Goal: Task Accomplishment & Management: Complete application form

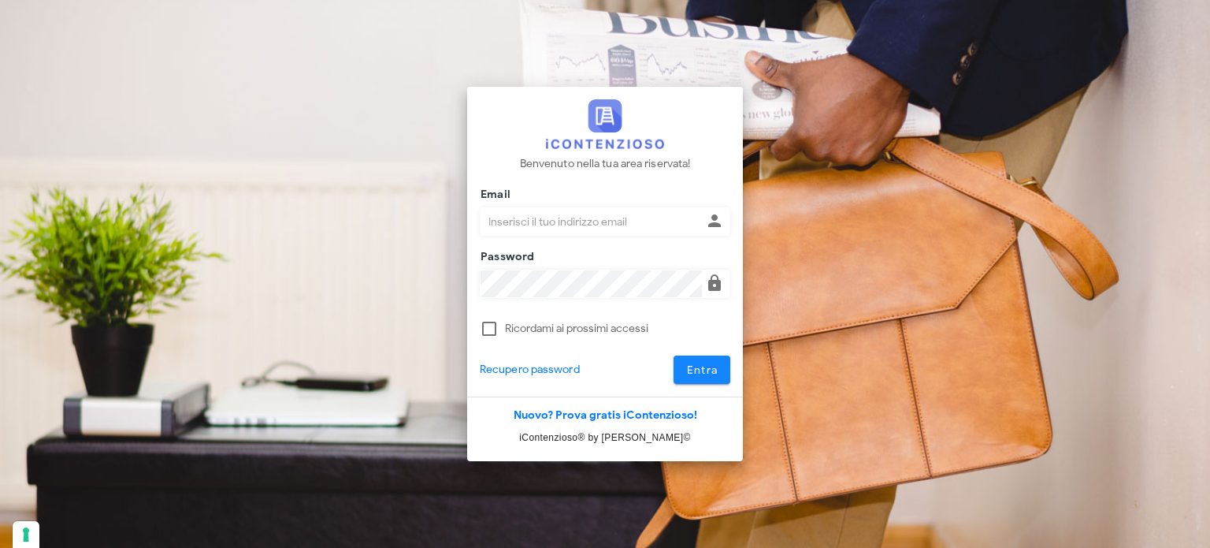
type input "avvocatobrunomaviglia@gmail.com"
click at [692, 364] on span "Entra" at bounding box center [702, 369] width 32 height 13
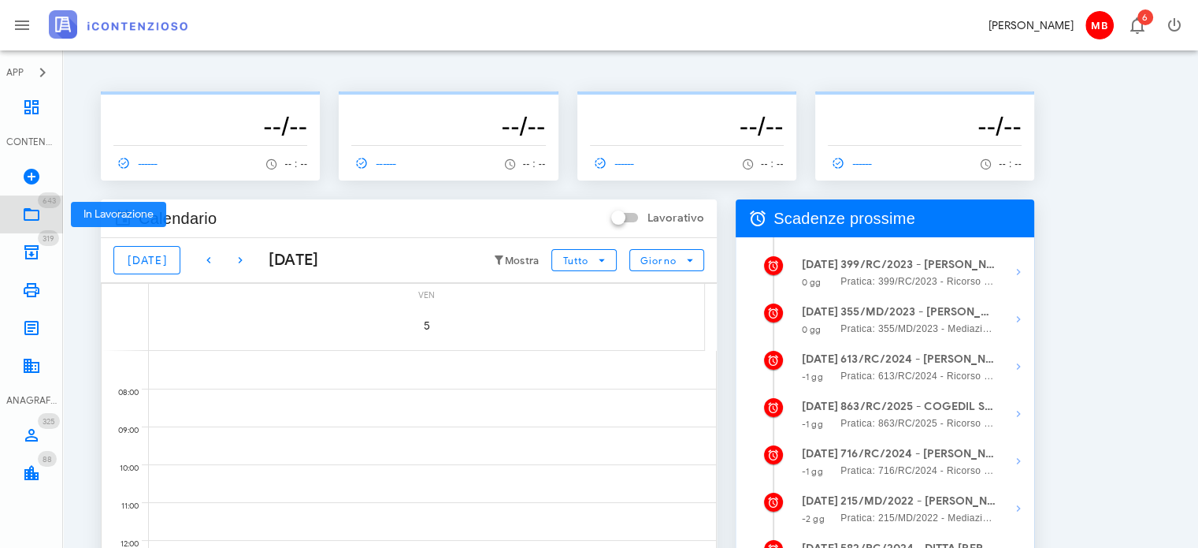
click at [35, 218] on icon at bounding box center [31, 214] width 19 height 19
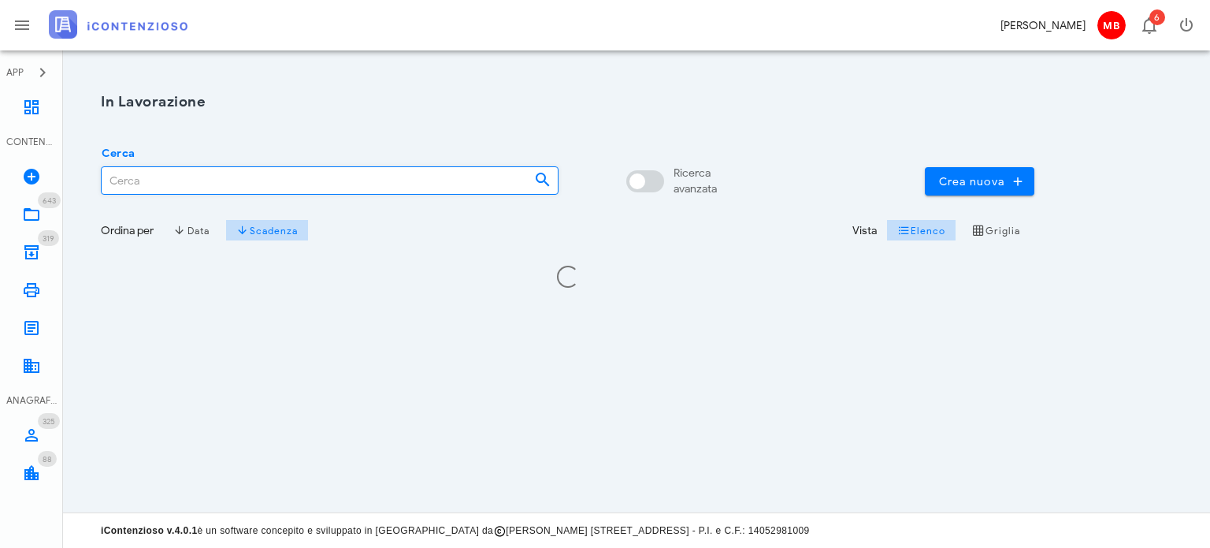
click at [253, 186] on input "Cerca" at bounding box center [312, 180] width 420 height 27
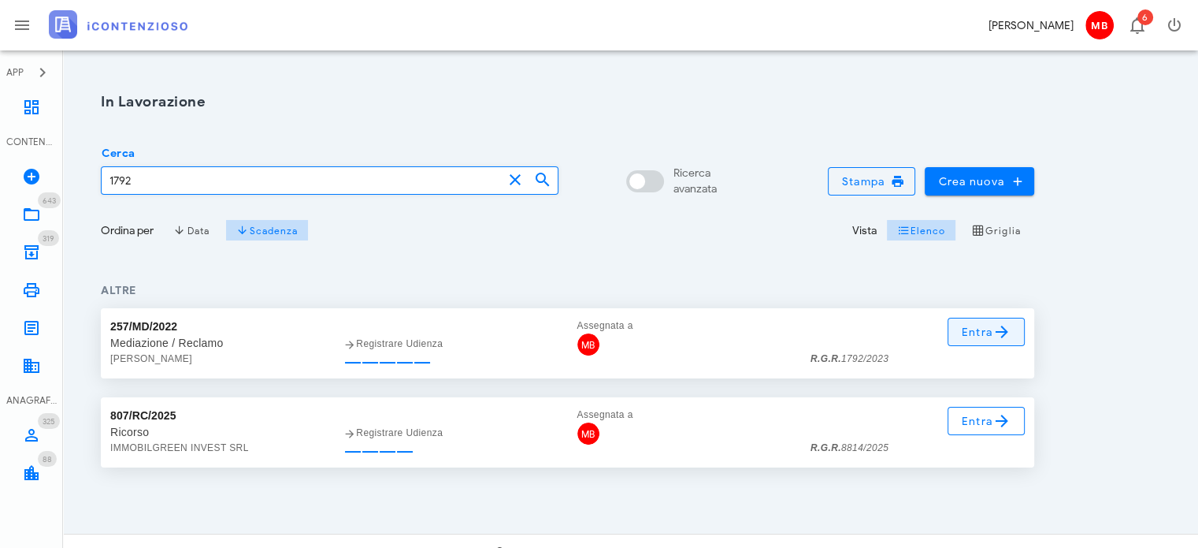
type input "1792"
click at [981, 329] on span "Entra" at bounding box center [986, 331] width 51 height 19
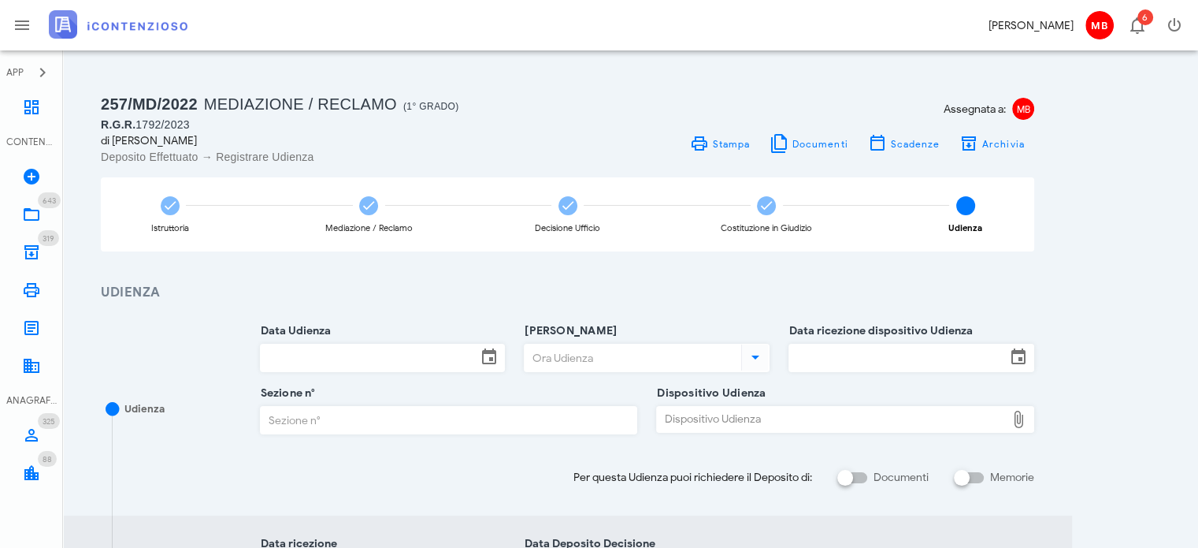
click at [693, 413] on div "Dispositivo Udienza" at bounding box center [831, 419] width 349 height 25
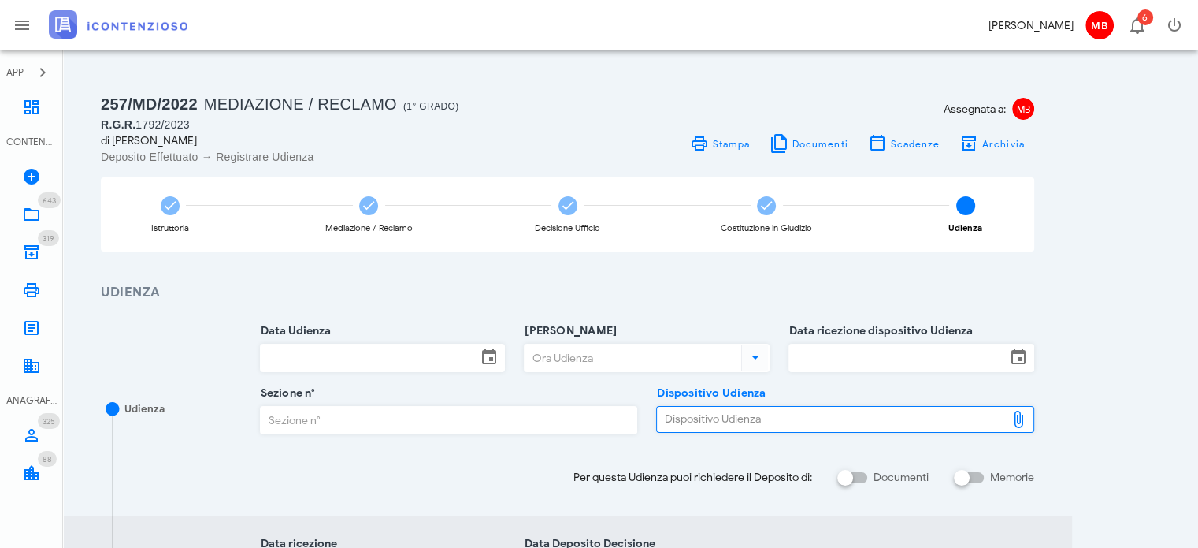
type input "C:\fakepath\AvvTratt___1792_2023.pdf"
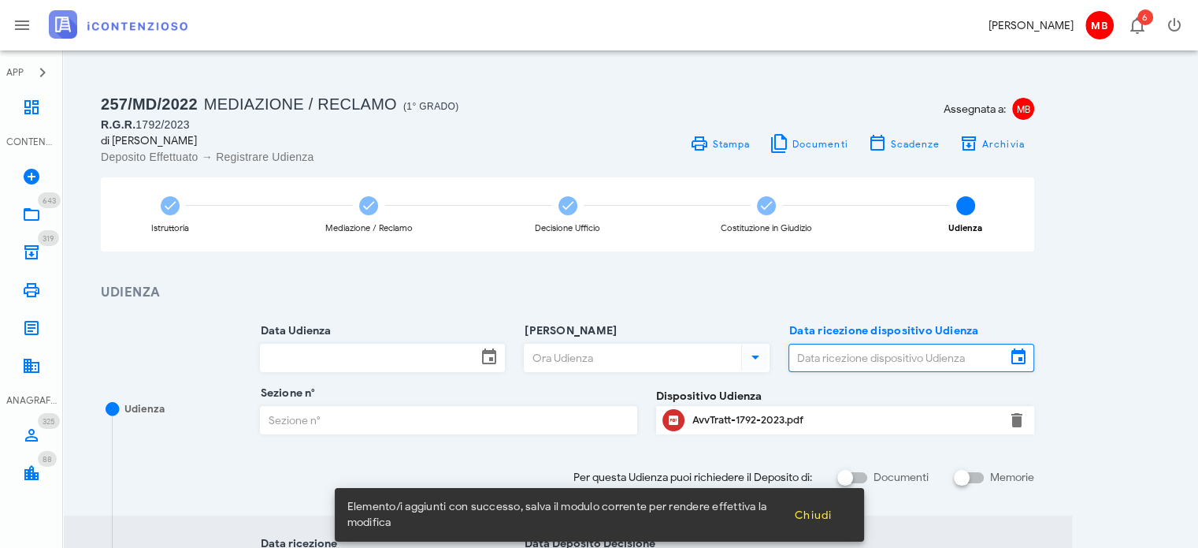
click at [807, 363] on input "Data ricezione dispositivo Udienza" at bounding box center [897, 357] width 217 height 27
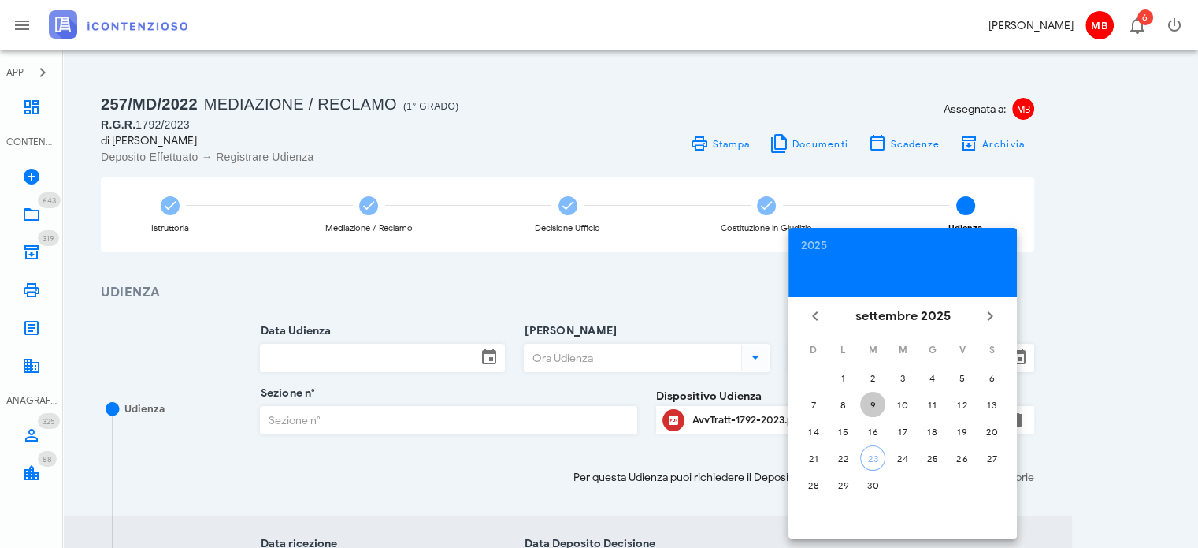
click at [870, 402] on div "9" at bounding box center [872, 405] width 25 height 12
type input "09/09/2025"
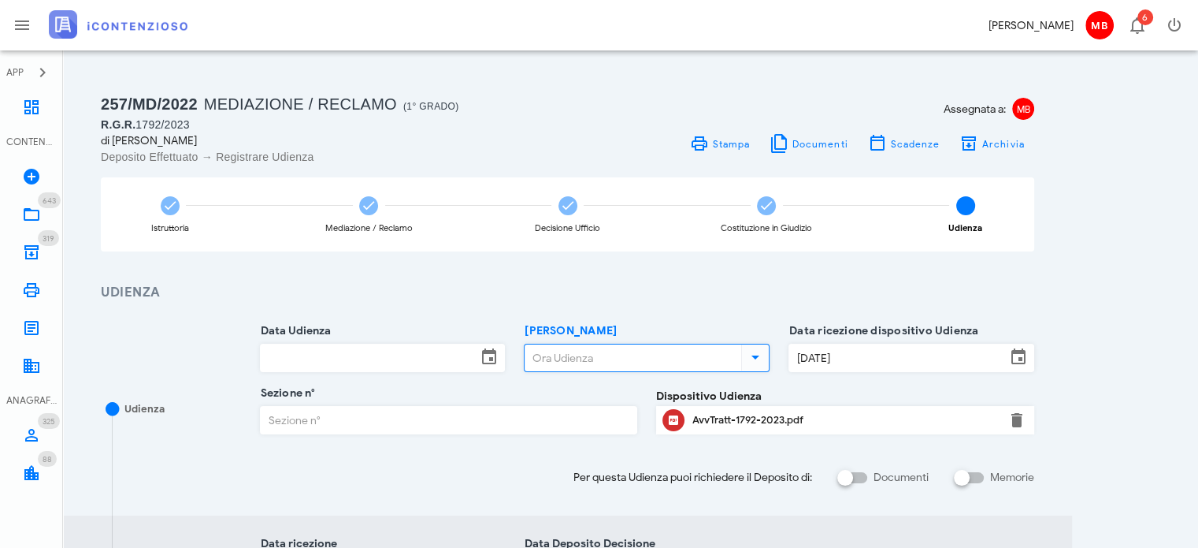
click at [590, 355] on input "[PERSON_NAME]" at bounding box center [631, 357] width 213 height 27
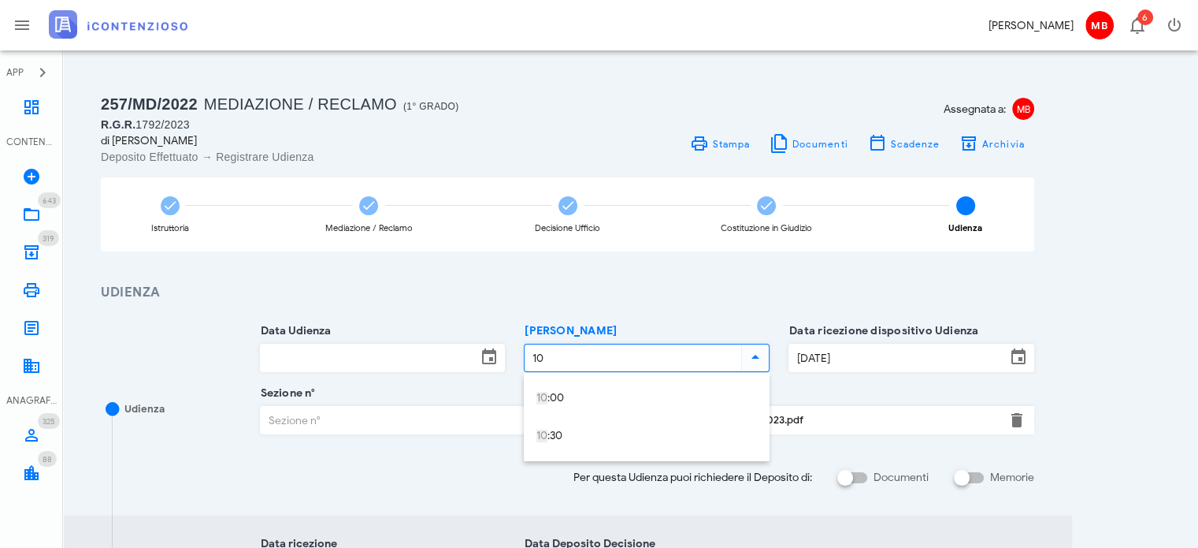
click at [387, 365] on input "Data Udienza" at bounding box center [369, 357] width 217 height 27
type input "10:00"
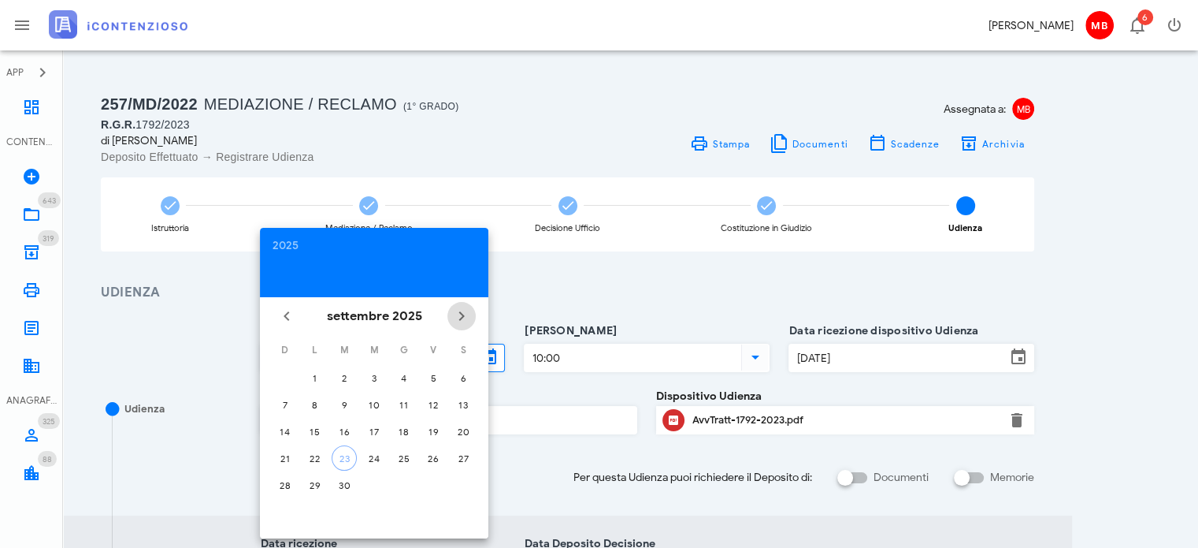
click at [460, 312] on icon "Il prossimo mese" at bounding box center [461, 315] width 19 height 19
click at [432, 428] on div "17" at bounding box center [433, 431] width 25 height 12
type input "17/10/2025"
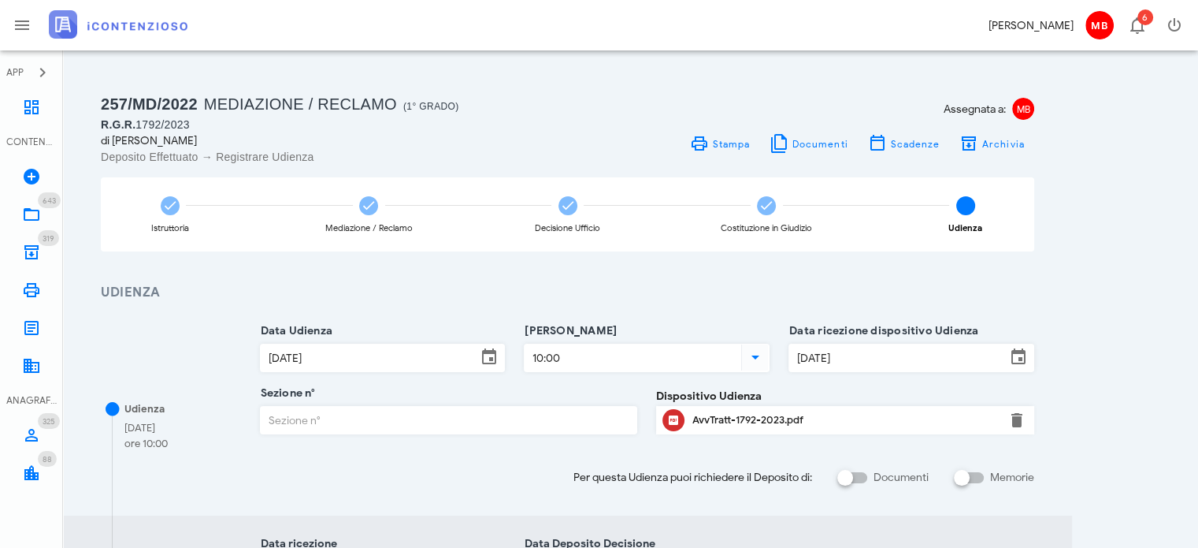
click at [456, 425] on input "Sezione n°" at bounding box center [449, 420] width 377 height 27
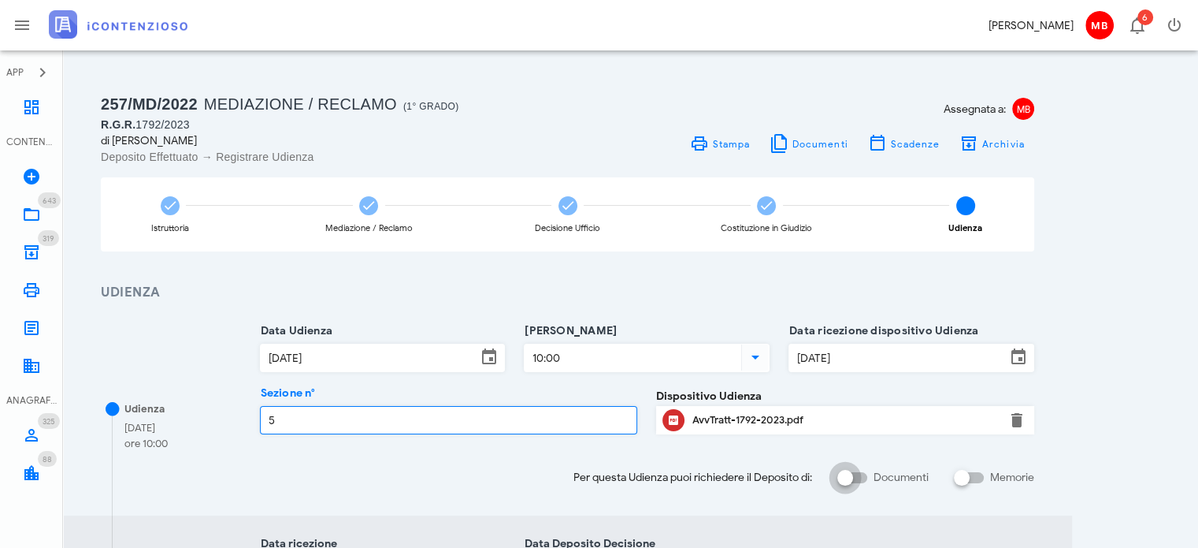
type input "5"
click at [841, 470] on div at bounding box center [845, 477] width 27 height 27
checkbox input "true"
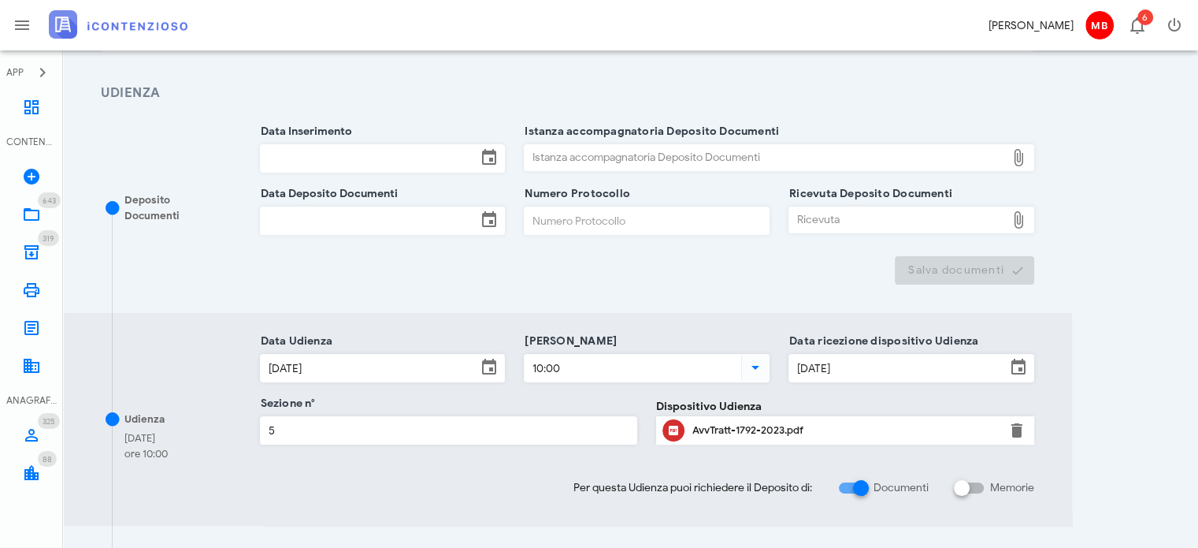
scroll to position [315, 0]
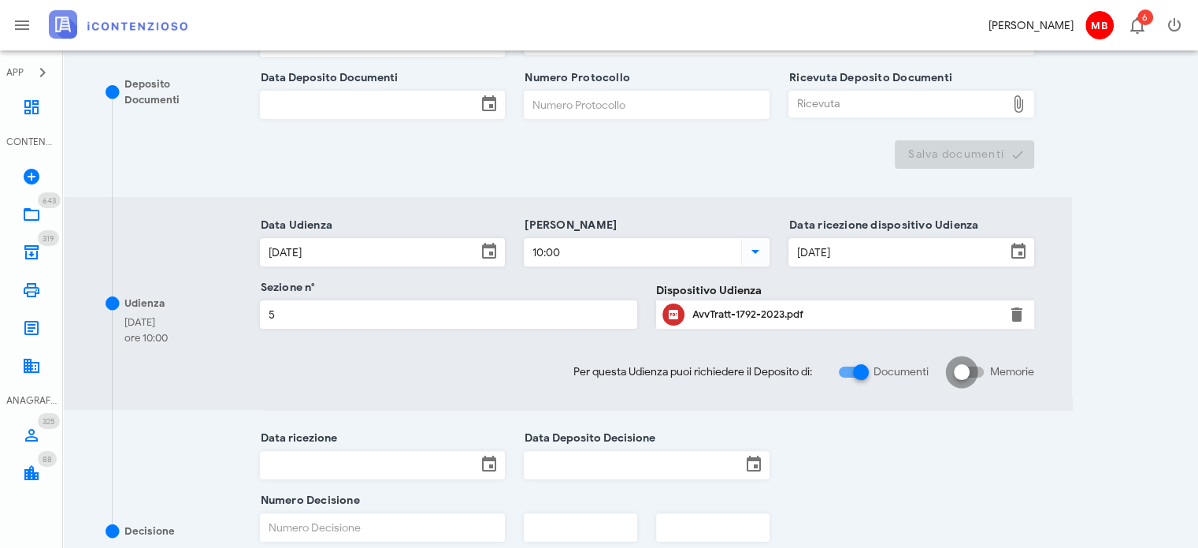
click at [960, 370] on div at bounding box center [962, 371] width 27 height 27
checkbox input "true"
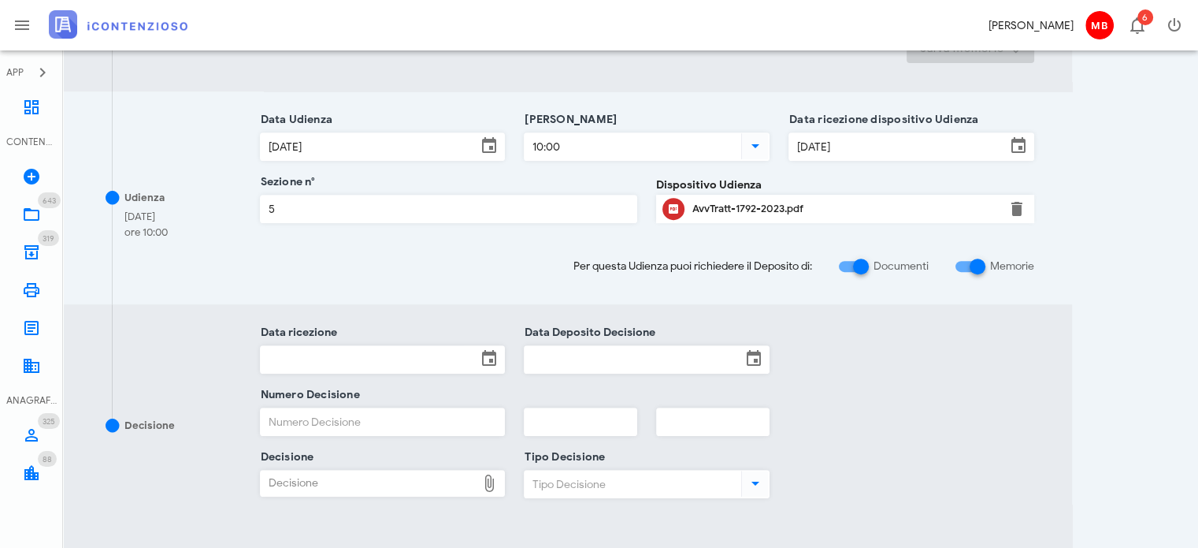
scroll to position [788, 0]
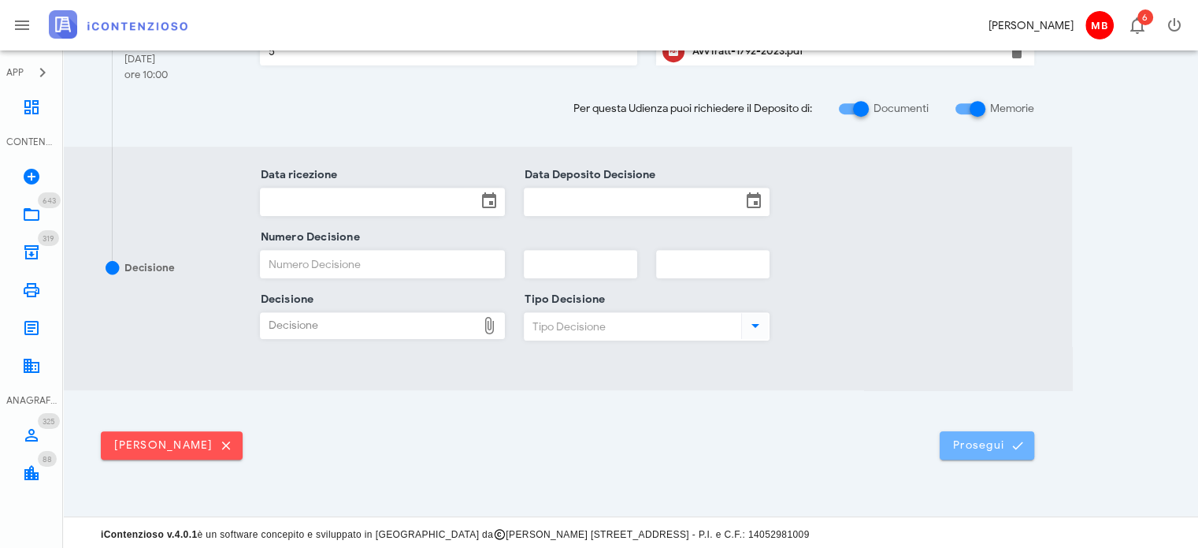
click at [988, 440] on span "Prosegui" at bounding box center [986, 445] width 69 height 14
click at [1008, 431] on button "Prosegui" at bounding box center [987, 445] width 95 height 28
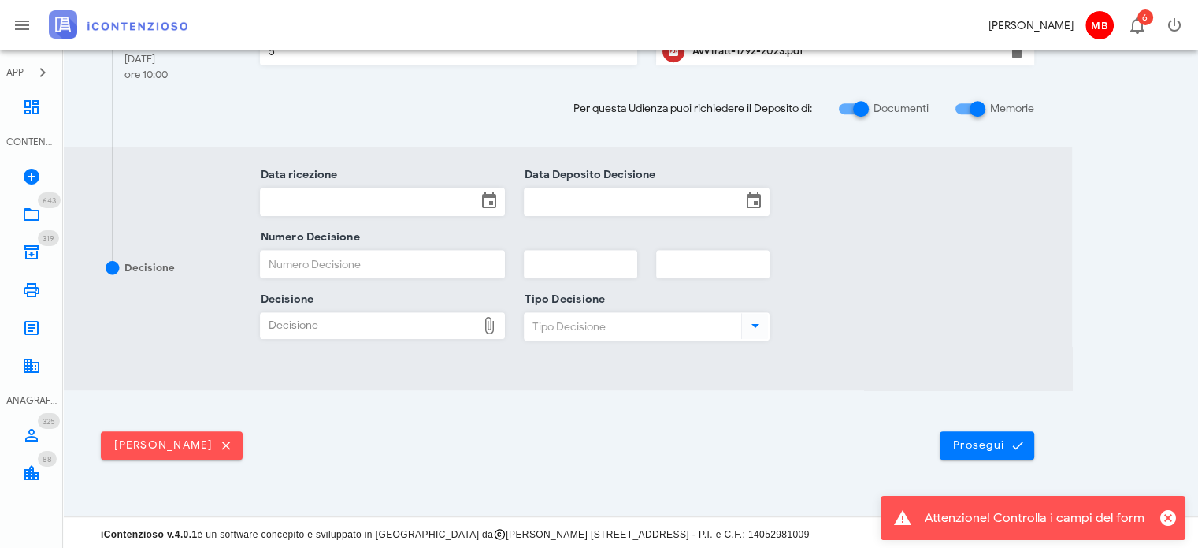
scroll to position [0, 0]
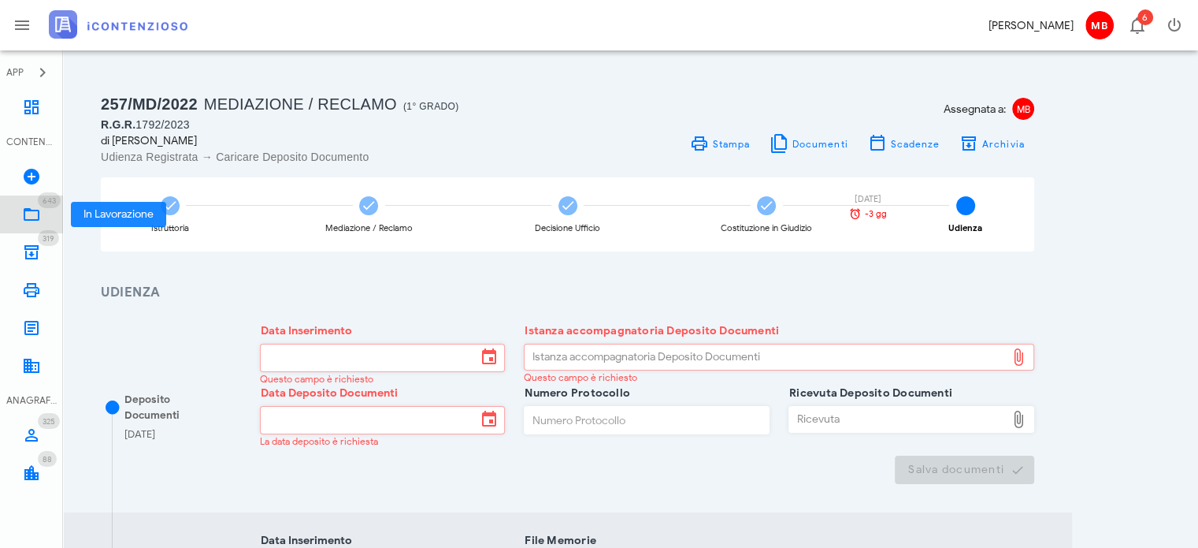
click at [38, 213] on icon at bounding box center [31, 214] width 19 height 19
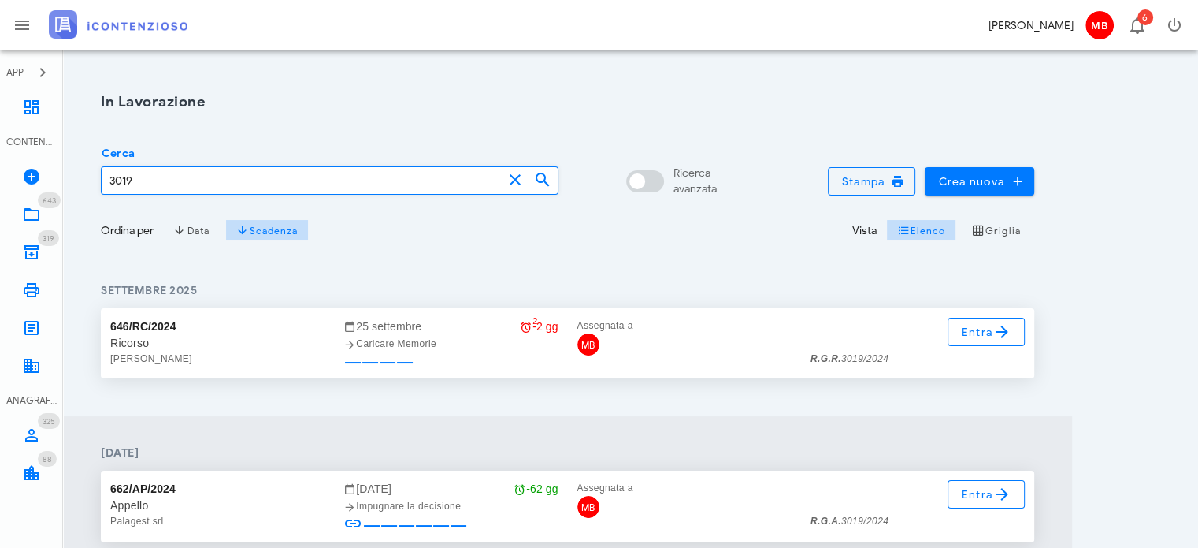
drag, startPoint x: 168, startPoint y: 180, endPoint x: 158, endPoint y: 185, distance: 11.6
click at [164, 180] on input "3019" at bounding box center [302, 180] width 401 height 27
type input "3"
type input "1"
click at [180, 182] on input "3081" at bounding box center [302, 180] width 401 height 27
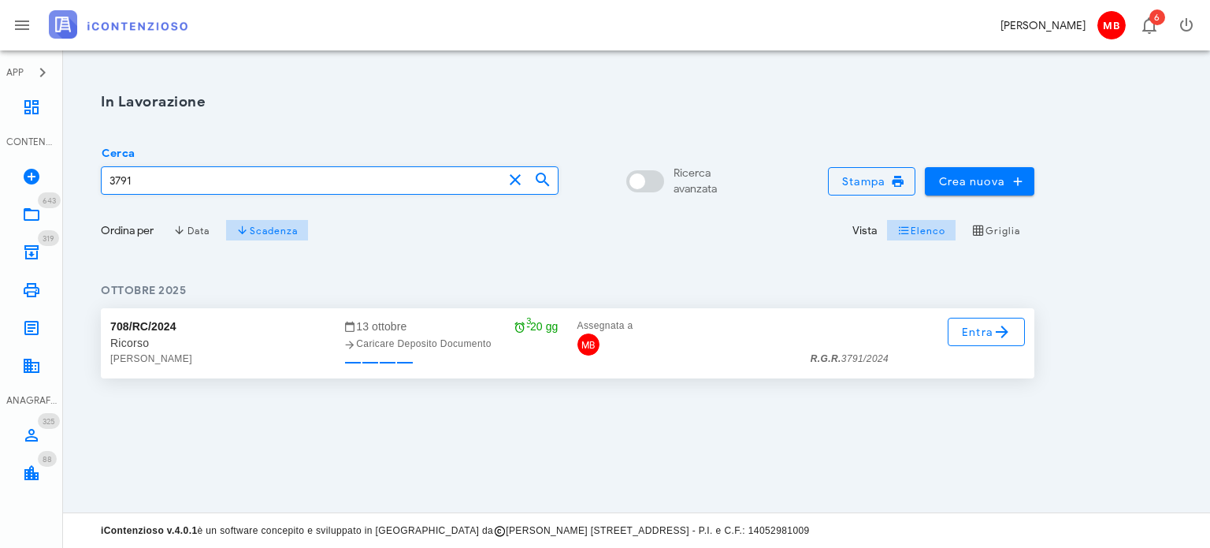
click at [195, 181] on input "3791" at bounding box center [302, 180] width 401 height 27
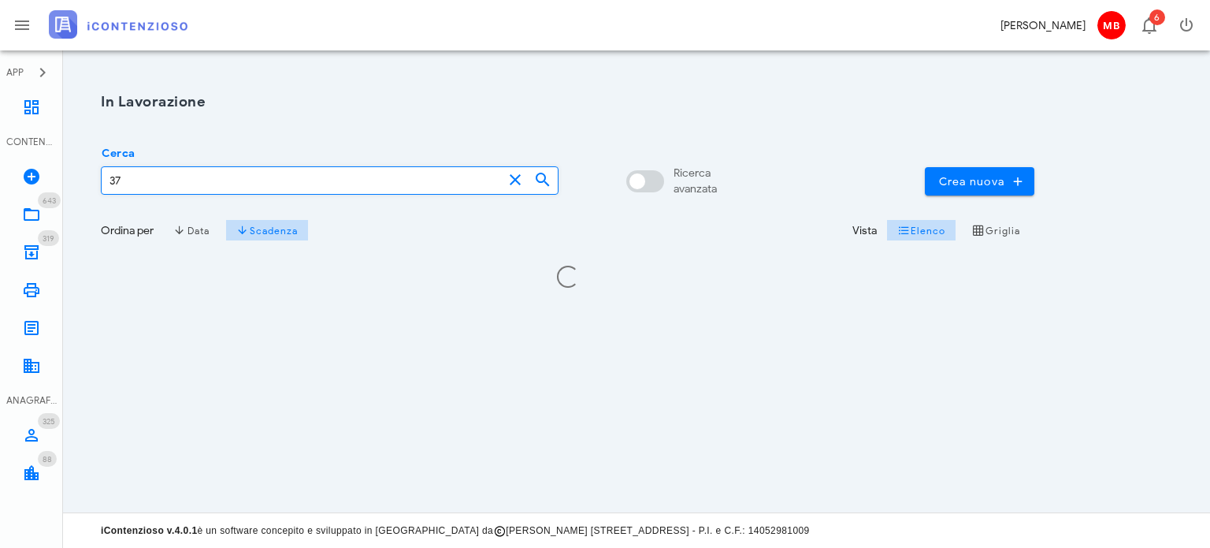
type input "3"
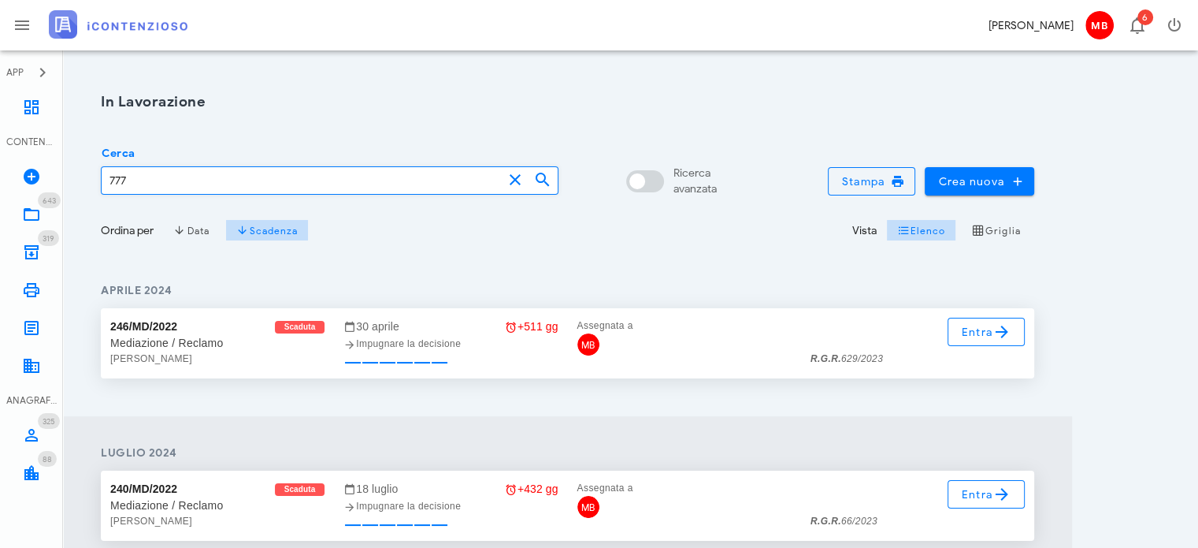
click at [196, 172] on input "777" at bounding box center [302, 180] width 401 height 27
type input "7"
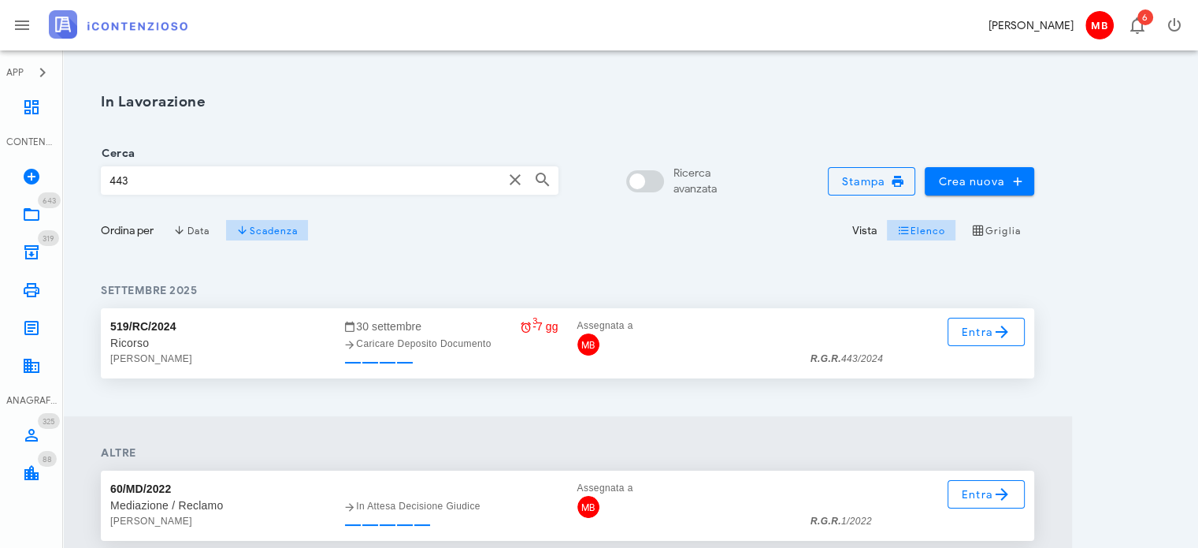
click at [366, 165] on div "Cerca 443" at bounding box center [330, 175] width 458 height 43
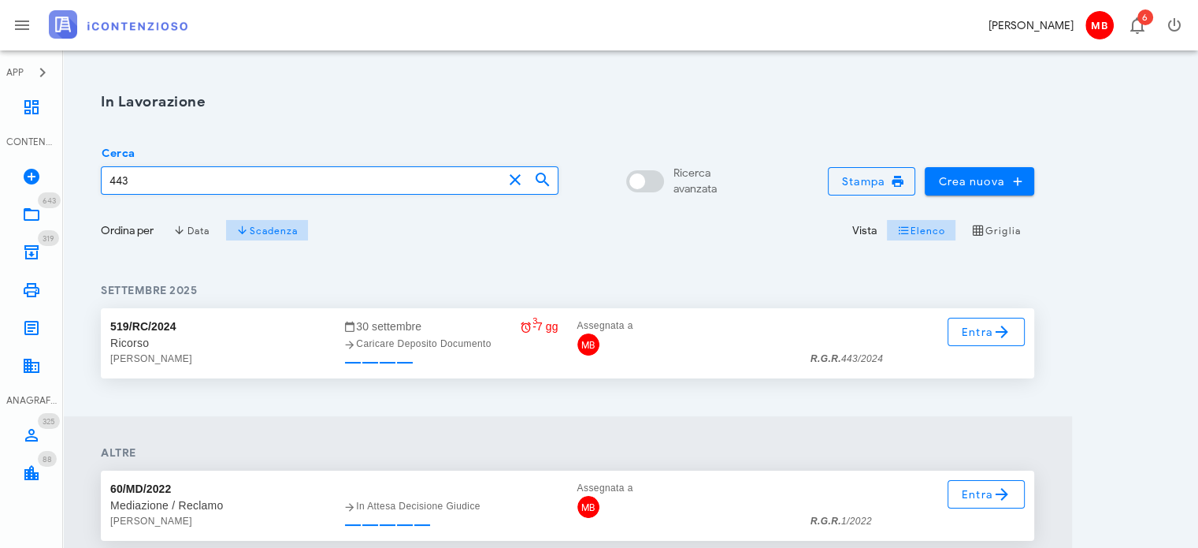
click at [360, 177] on input "443" at bounding box center [302, 180] width 401 height 27
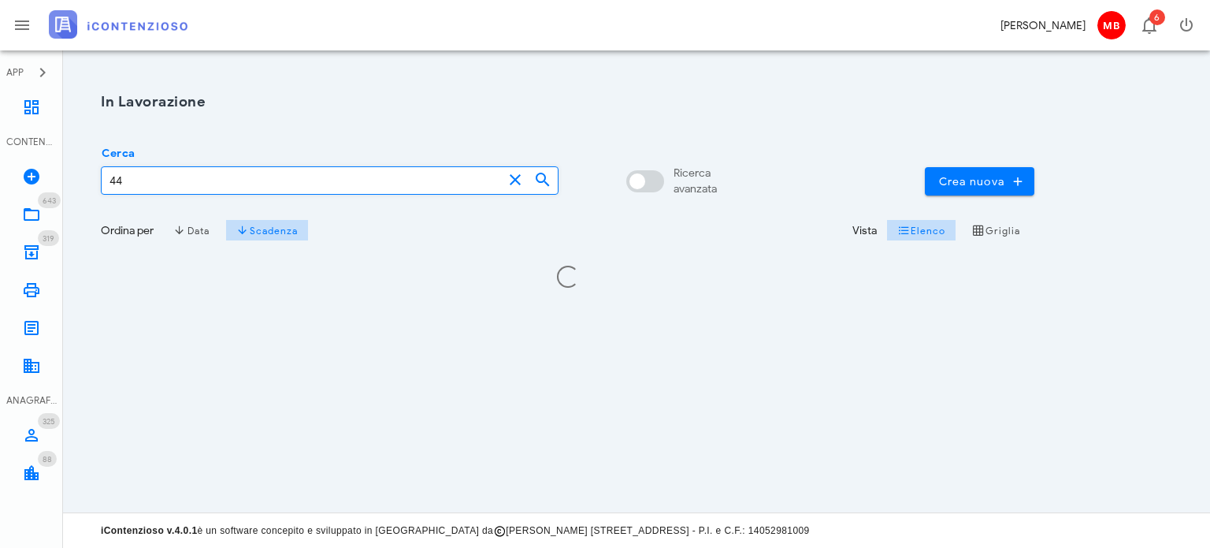
type input "4"
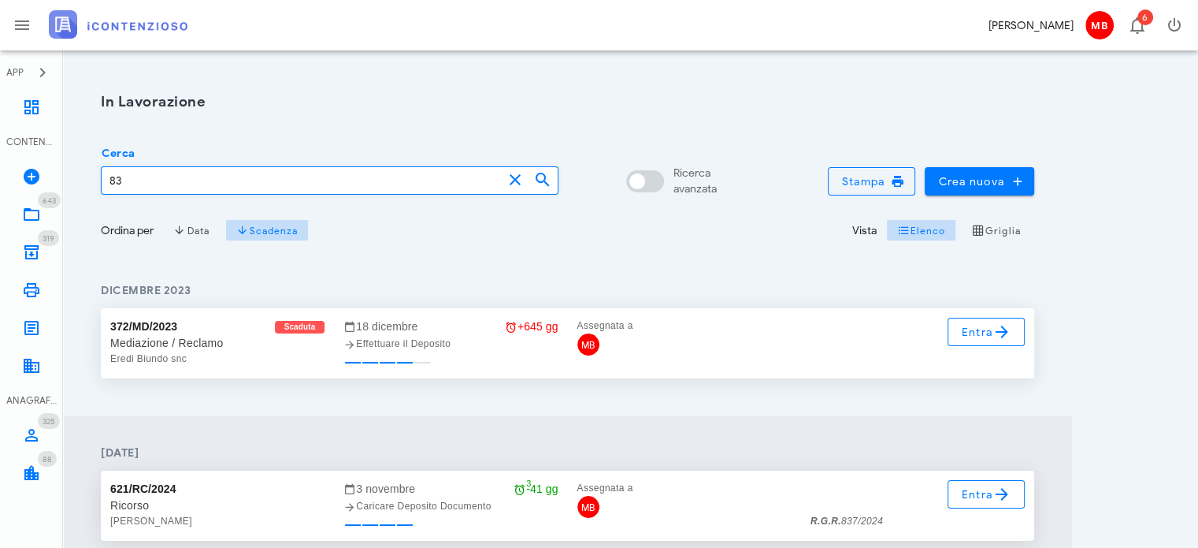
type input "8"
type input "4"
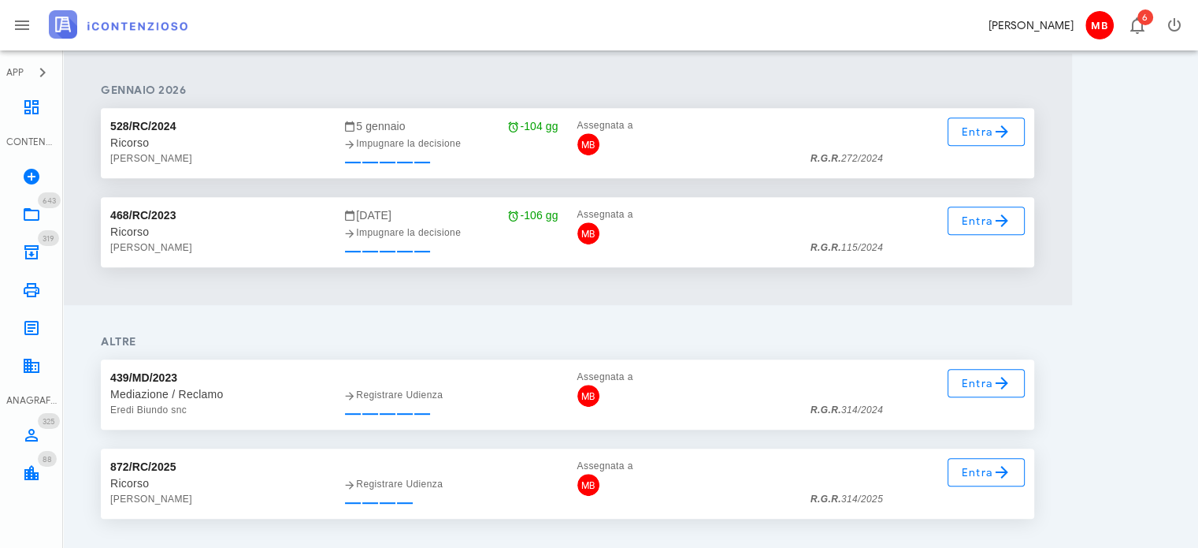
scroll to position [759, 0]
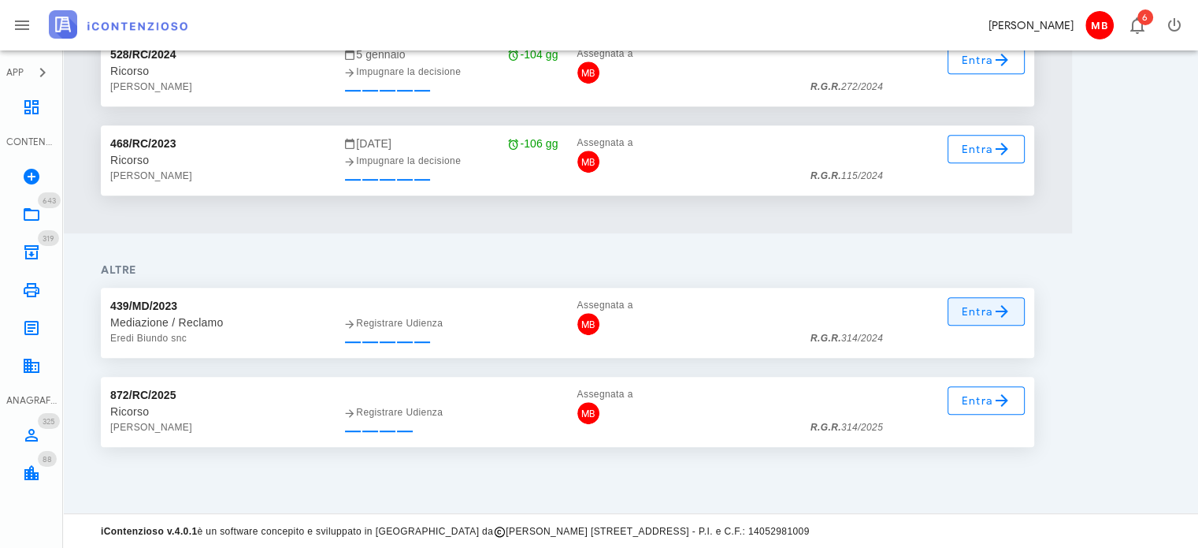
type input "314"
click at [972, 317] on span "Entra" at bounding box center [986, 311] width 51 height 19
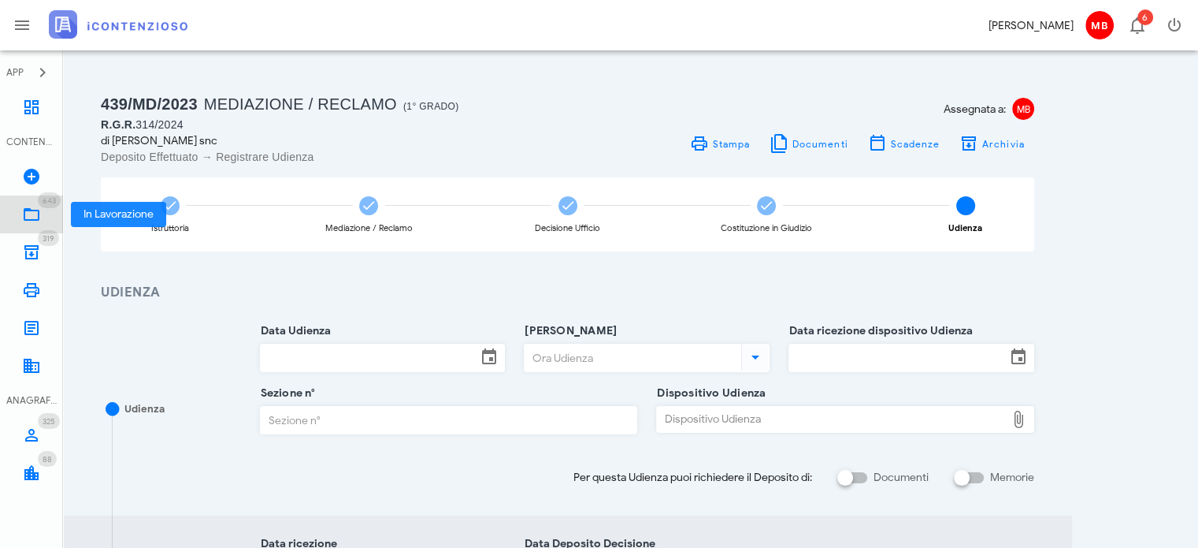
click at [31, 213] on icon at bounding box center [31, 214] width 19 height 19
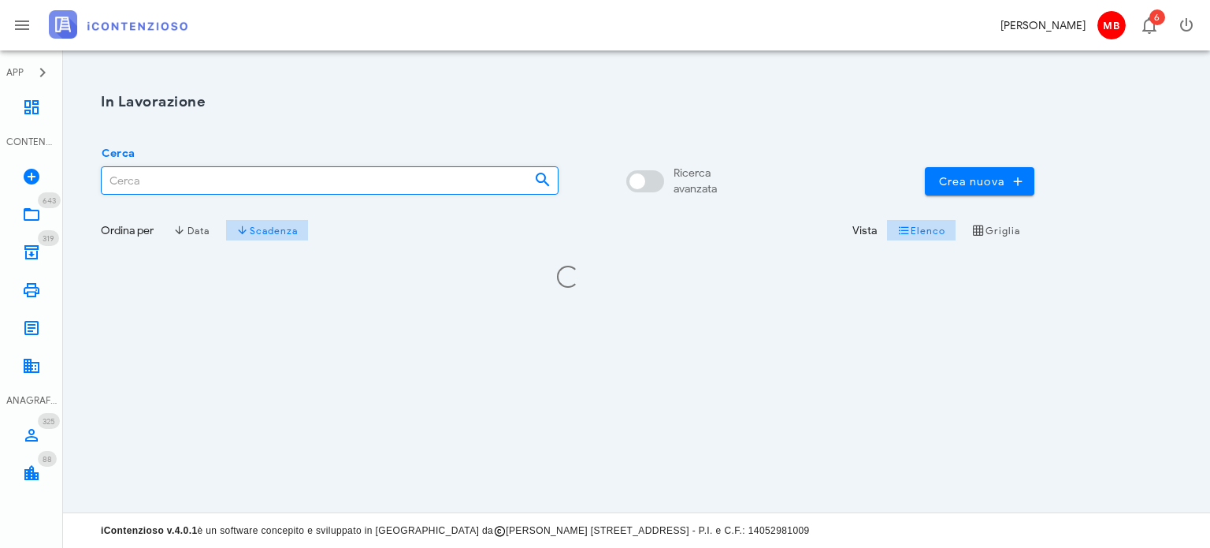
click at [180, 173] on input "Cerca" at bounding box center [312, 180] width 420 height 27
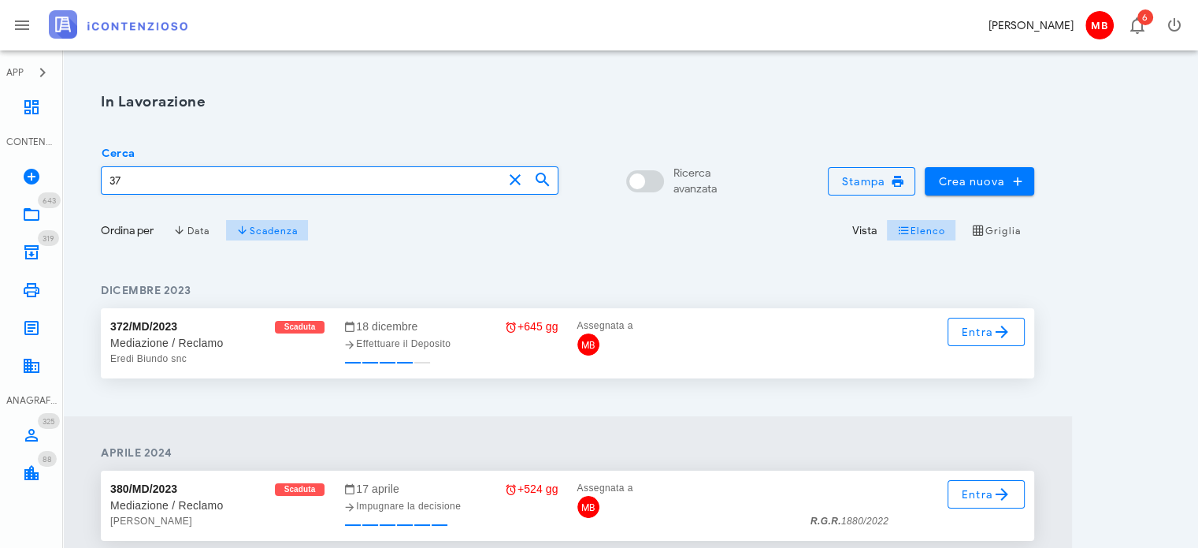
type input "3"
type input "4"
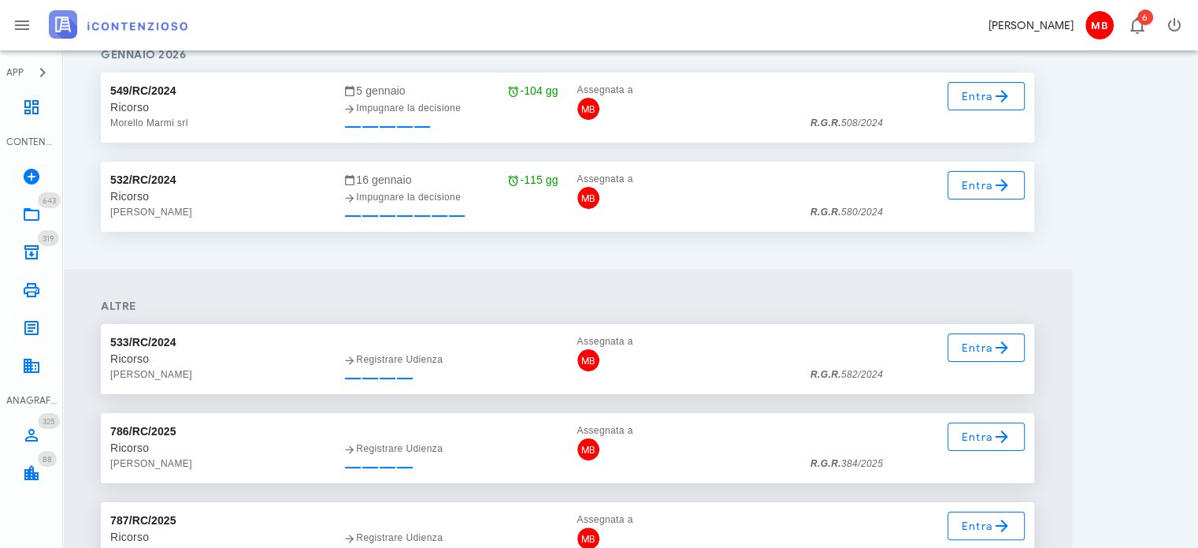
scroll to position [361, 0]
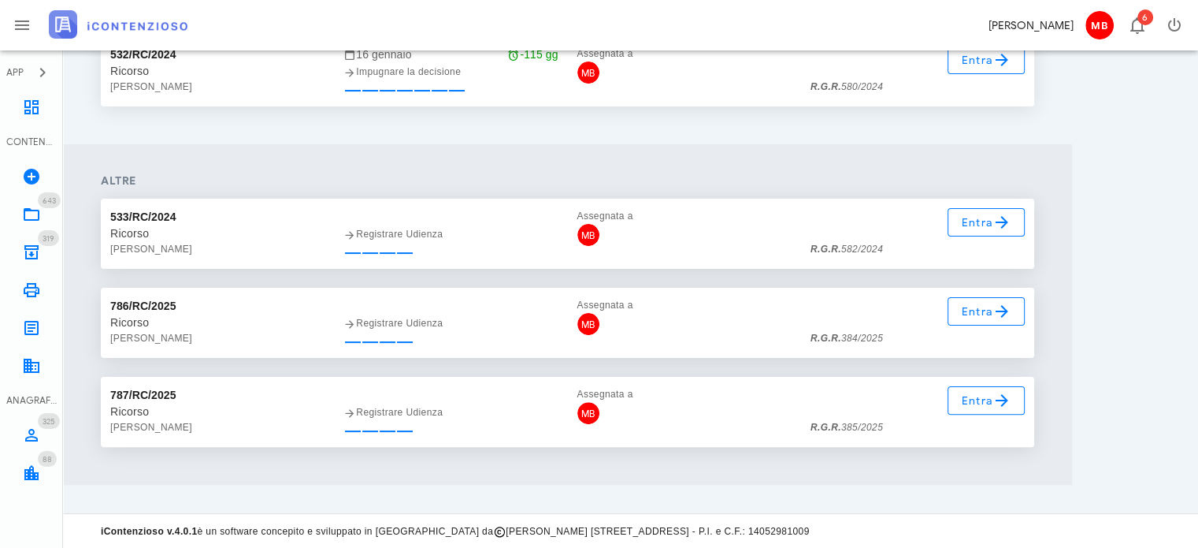
type input "morello"
click at [38, 215] on icon at bounding box center [31, 214] width 19 height 19
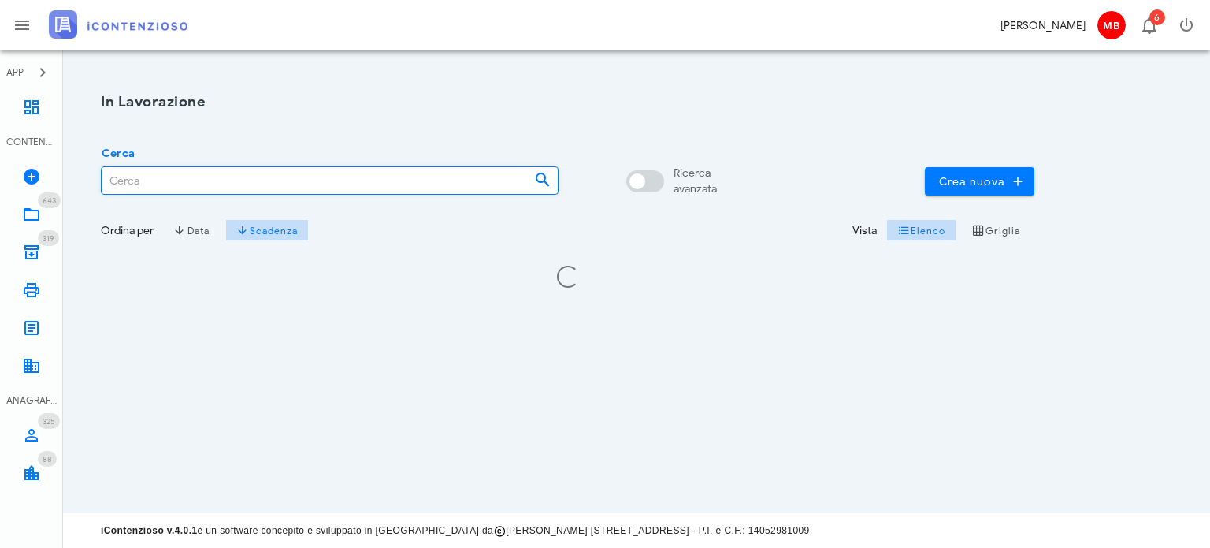
click at [213, 192] on input "Cerca" at bounding box center [312, 180] width 420 height 27
type input "p"
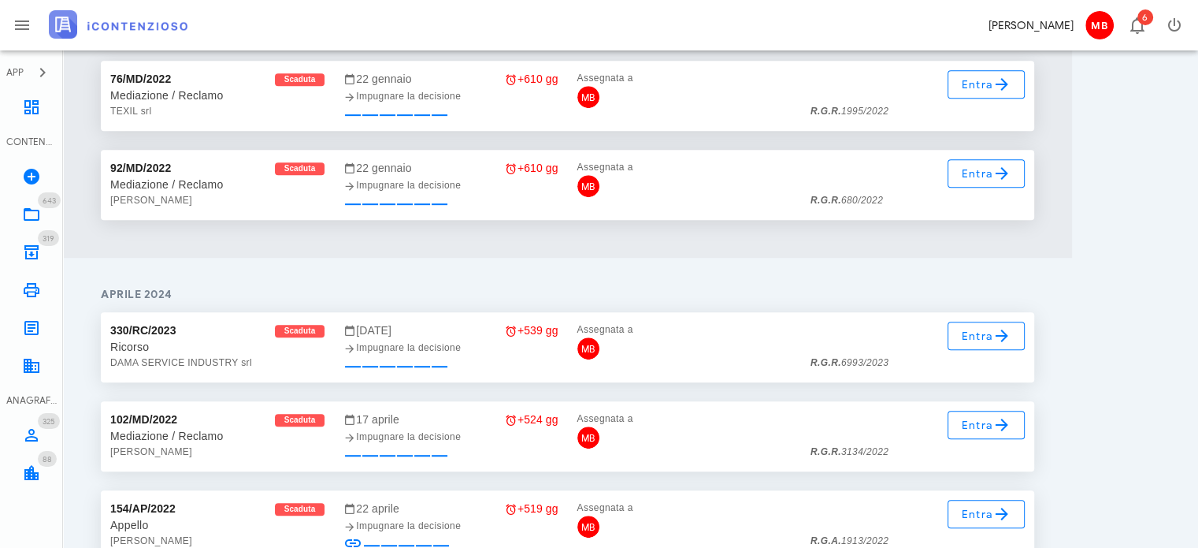
scroll to position [945, 0]
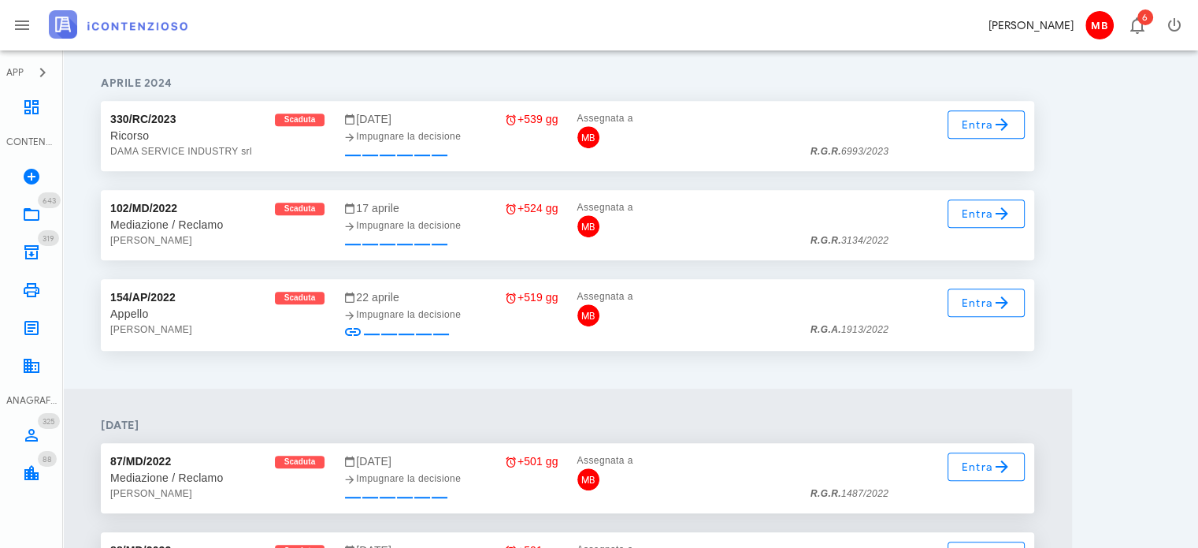
type input "99"
